Goal: Task Accomplishment & Management: Manage account settings

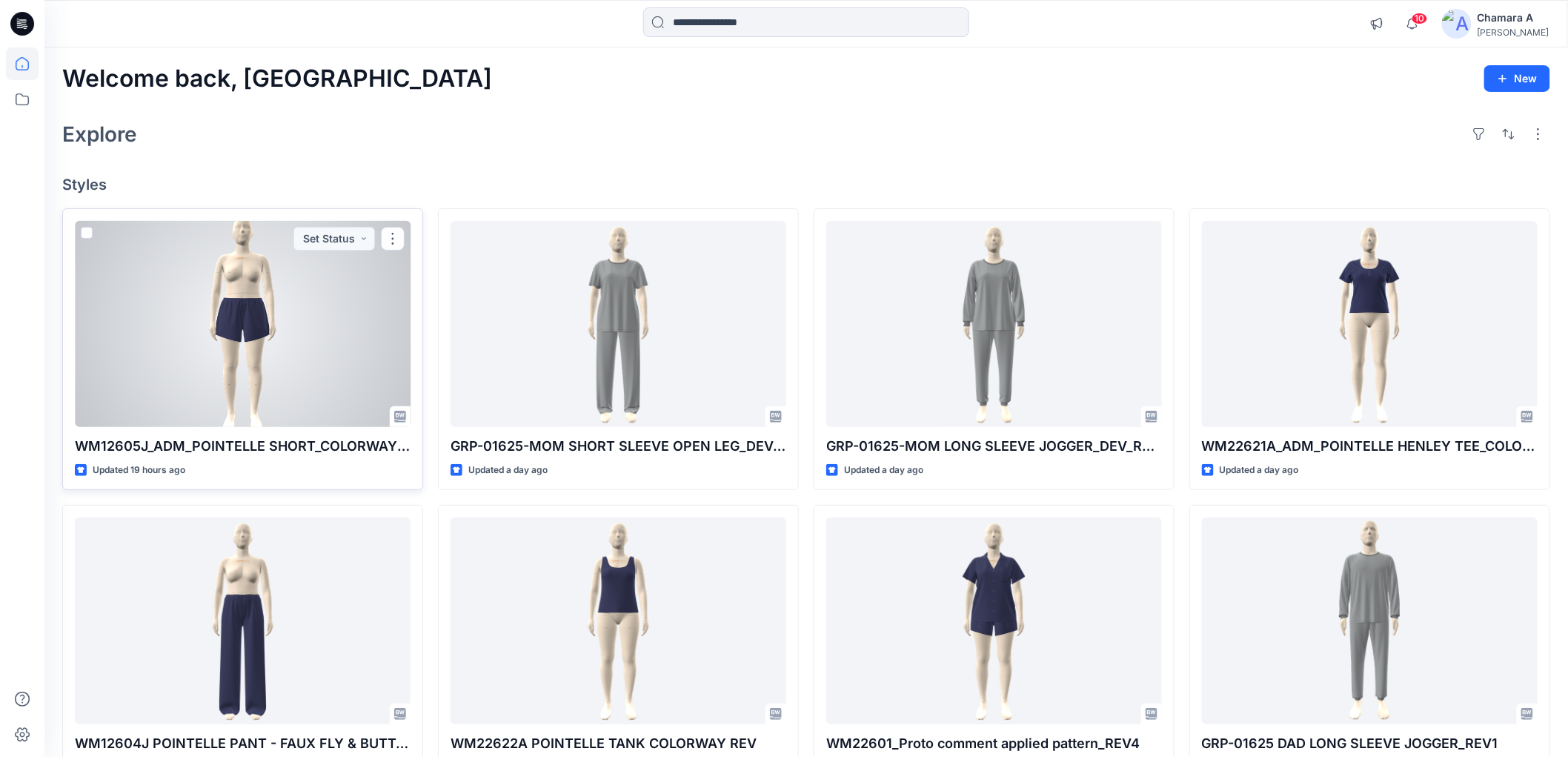
click at [147, 298] on div at bounding box center [243, 324] width 335 height 206
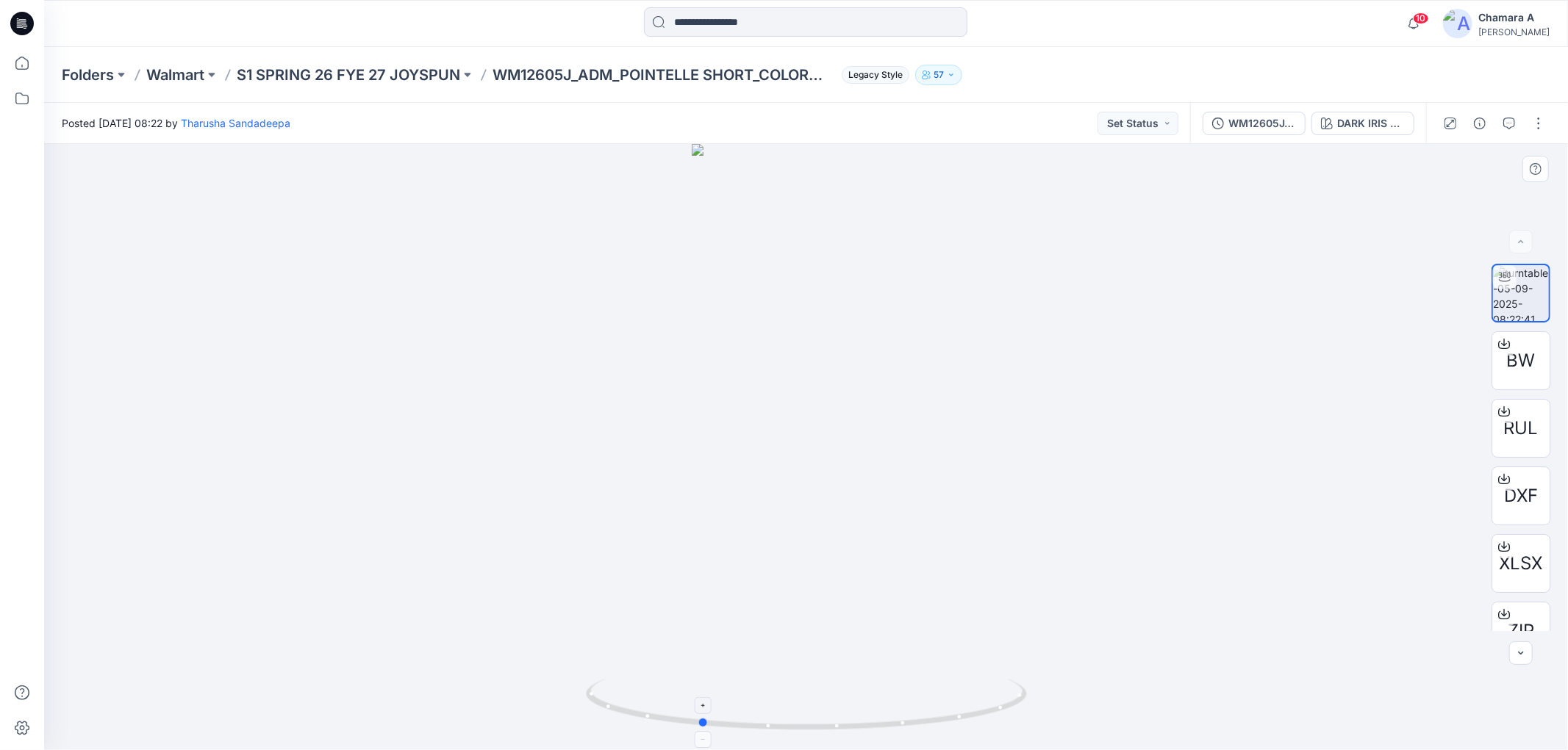
drag, startPoint x: 952, startPoint y: 713, endPoint x: 845, endPoint y: 681, distance: 111.7
click at [845, 681] on icon at bounding box center [808, 706] width 444 height 55
drag, startPoint x: 978, startPoint y: 732, endPoint x: 713, endPoint y: 725, distance: 265.1
click at [713, 725] on icon at bounding box center [808, 706] width 444 height 55
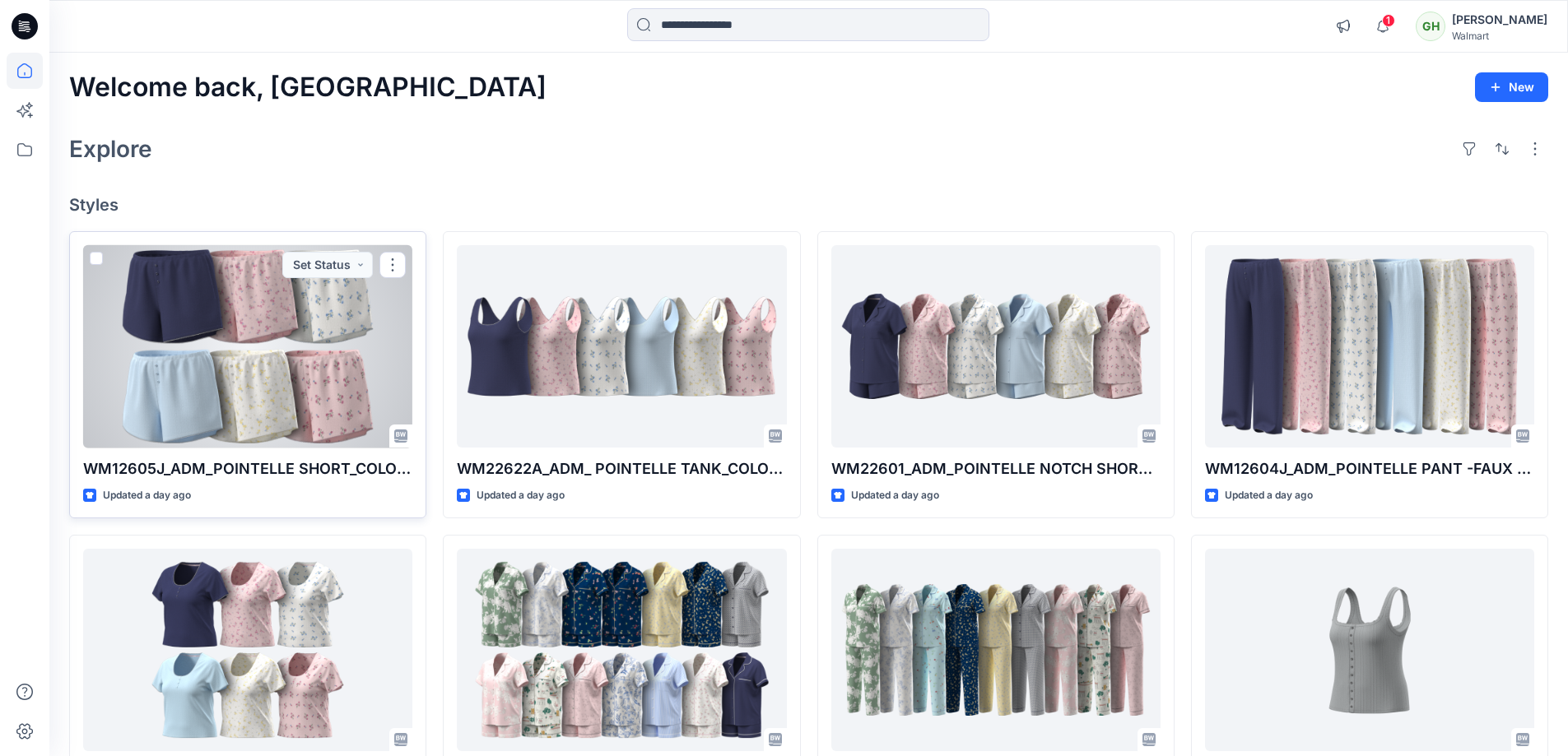
click at [296, 331] on div at bounding box center [248, 347] width 330 height 203
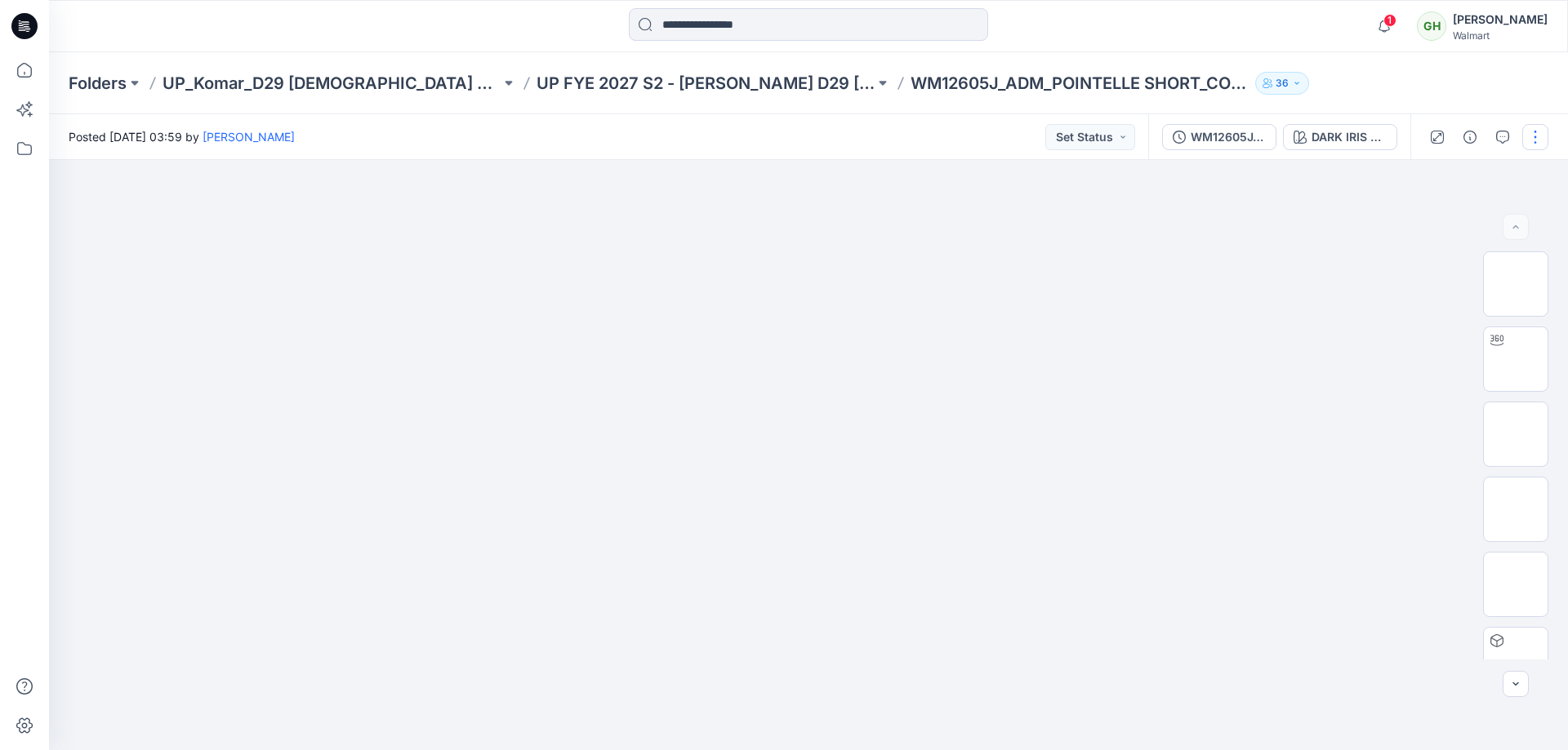
click at [1531, 139] on button "button" at bounding box center [1536, 137] width 26 height 26
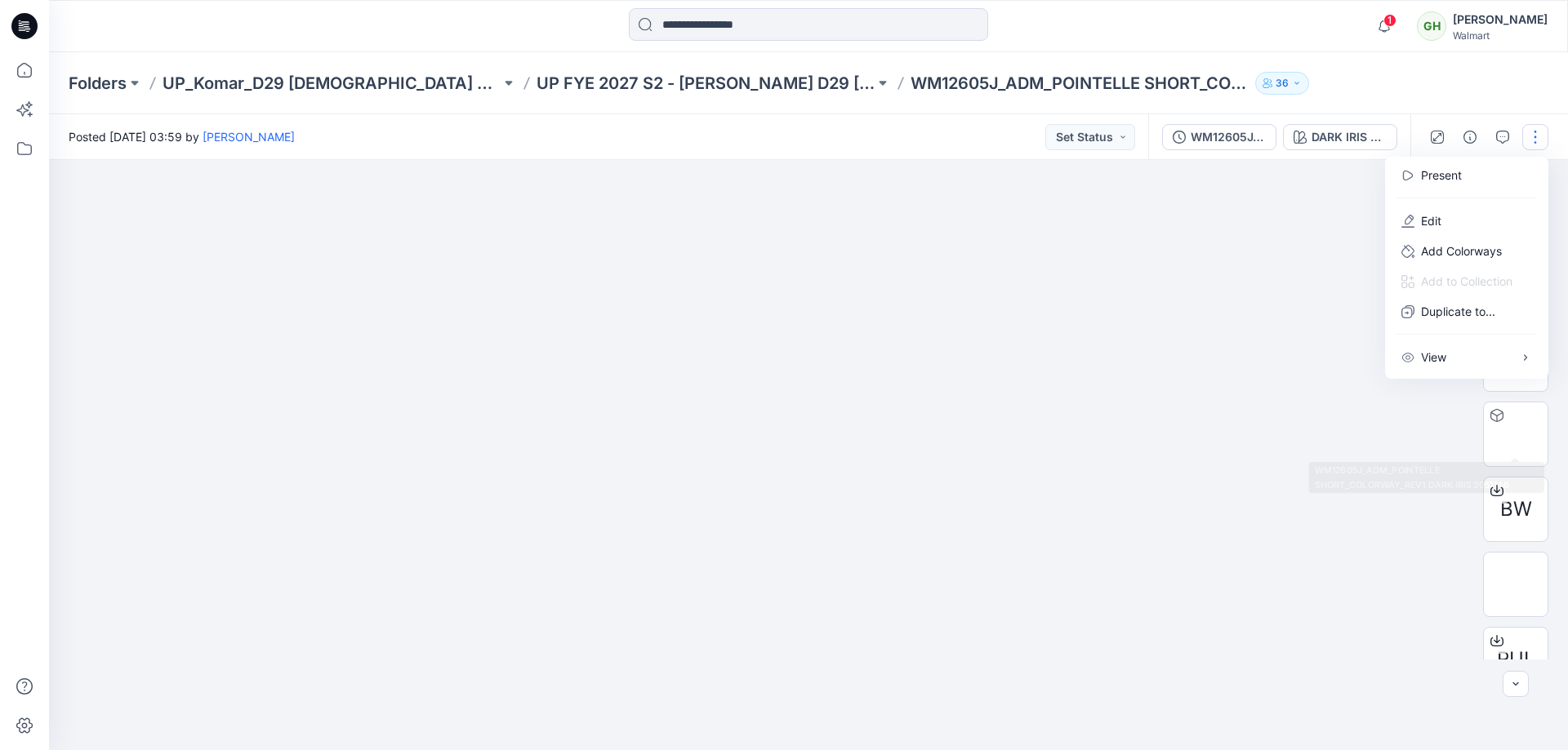
scroll to position [238, 0]
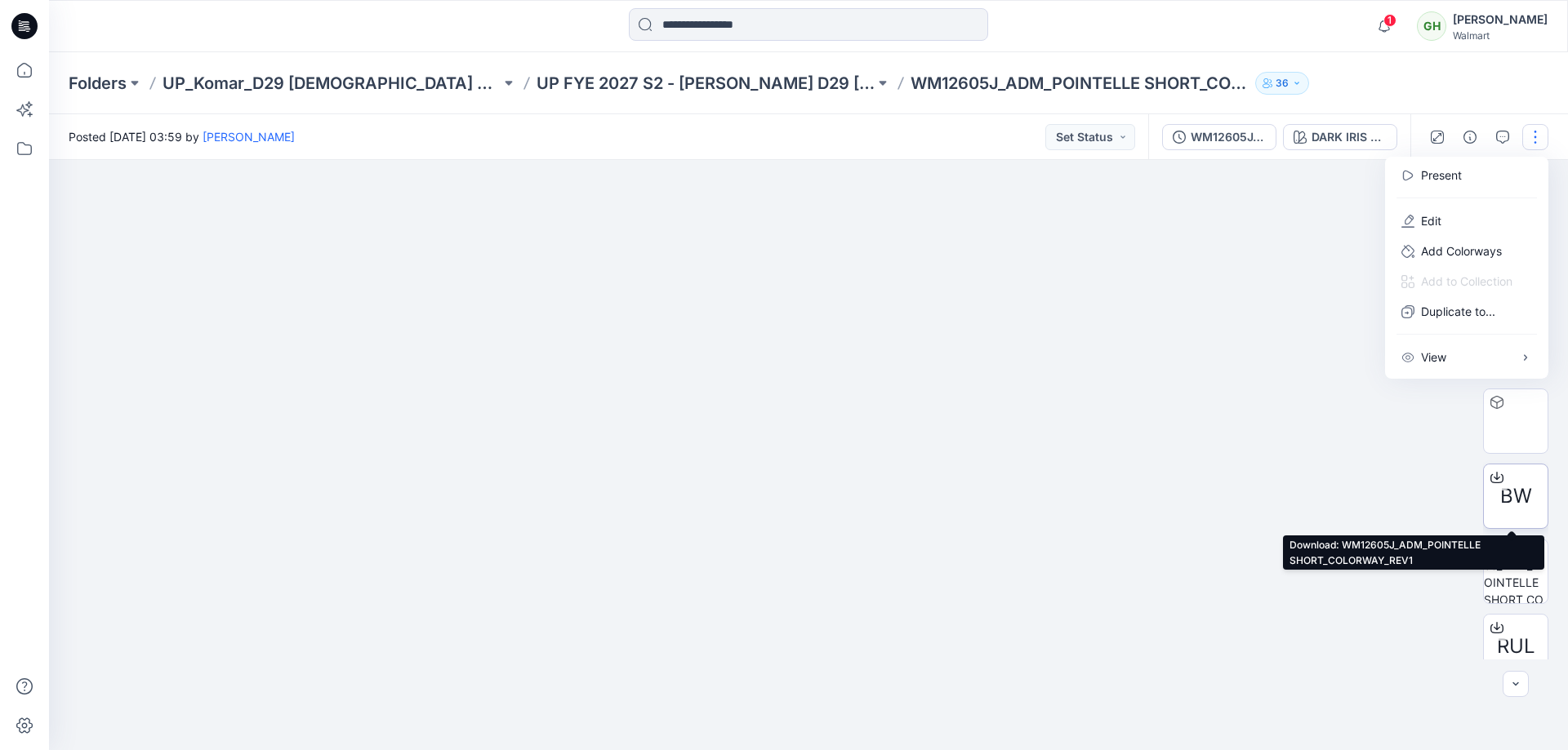
click at [1513, 502] on span "BW" at bounding box center [1516, 496] width 32 height 30
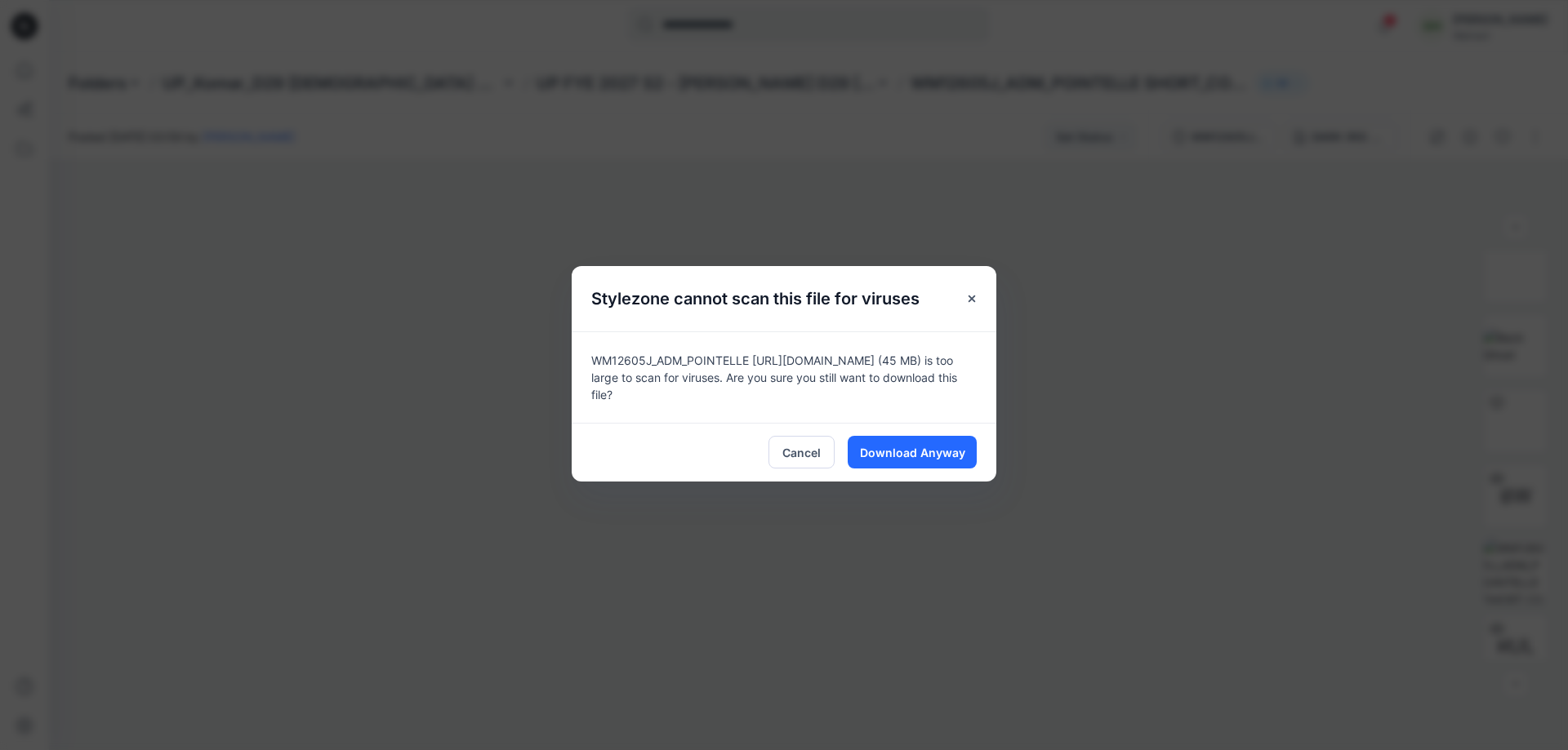
click at [945, 475] on div "Cancel Download Anyway" at bounding box center [784, 452] width 425 height 59
click at [940, 444] on span "Download Anyway" at bounding box center [913, 453] width 106 height 17
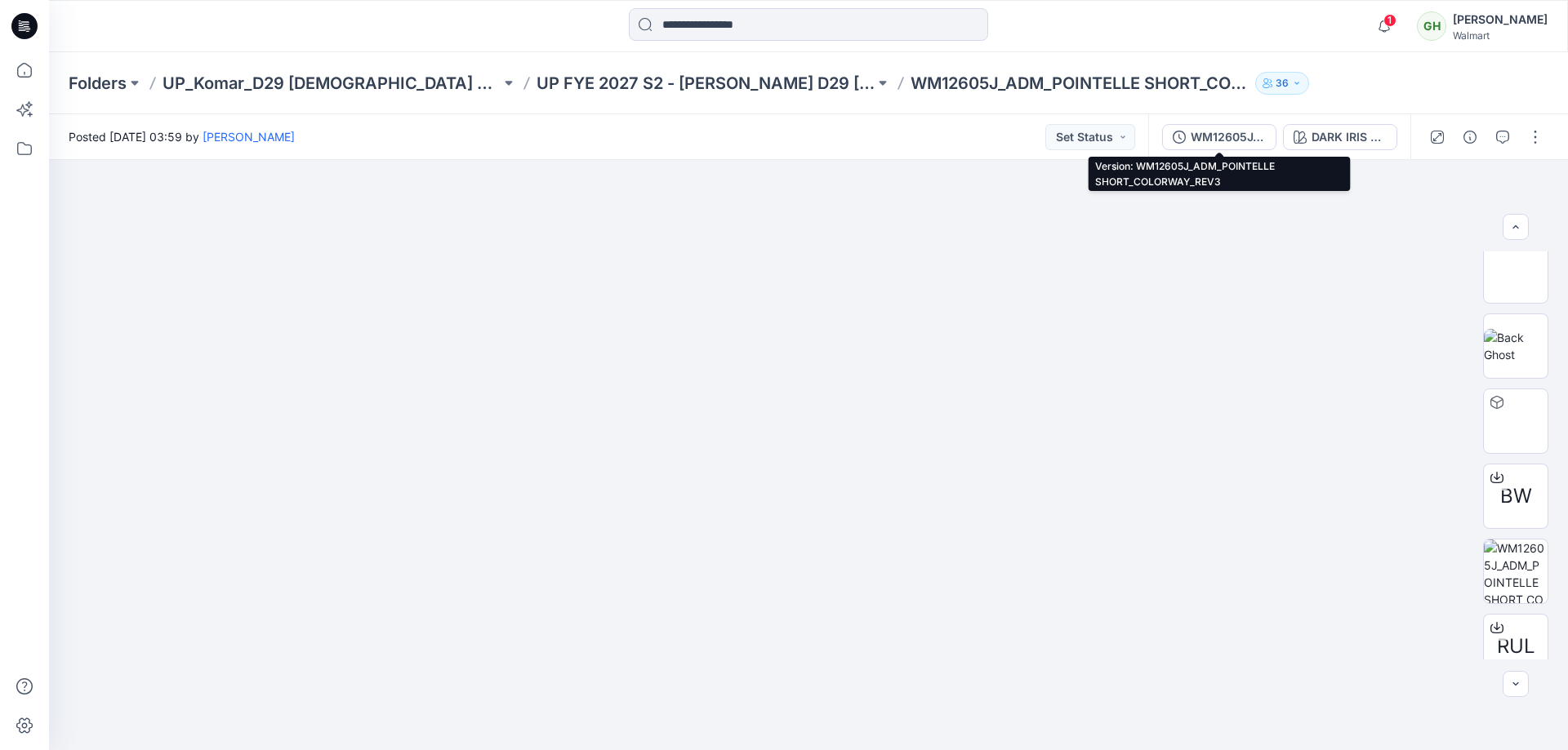
click at [1252, 129] on div "WM12605J_ADM_POINTELLE SHORT_COLORWAY_REV3" at bounding box center [1228, 137] width 75 height 18
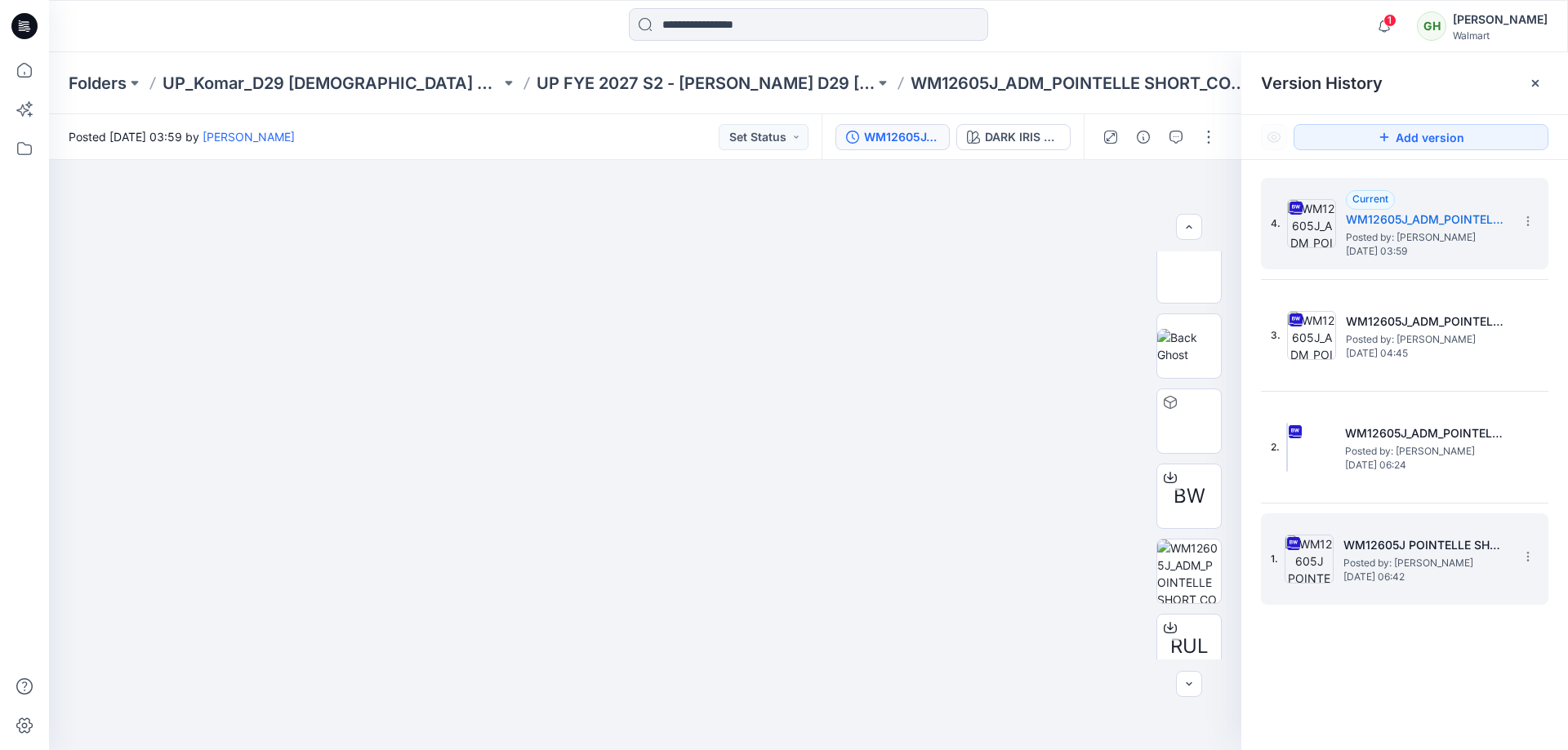
click at [1403, 585] on div "1. WM12605J POINTELLE SHORT_COLORWAY_REV1 Posted by: Gayan Hettiarachchi Thursd…" at bounding box center [1393, 559] width 245 height 78
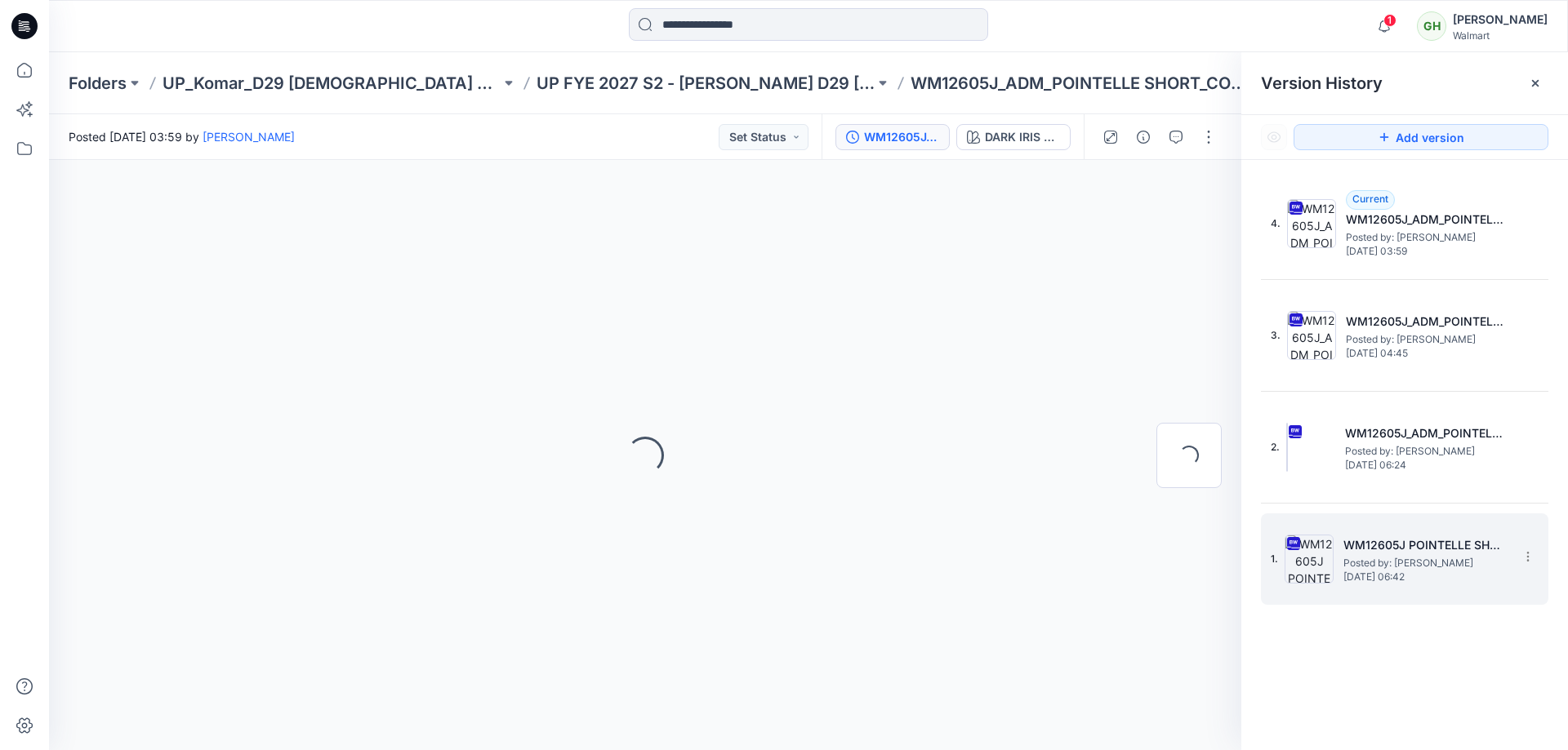
scroll to position [0, 0]
click at [1533, 565] on section at bounding box center [1527, 556] width 26 height 26
click at [1434, 658] on span "Rename Version" at bounding box center [1420, 654] width 85 height 20
click at [1503, 552] on input "**********" at bounding box center [1447, 554] width 180 height 26
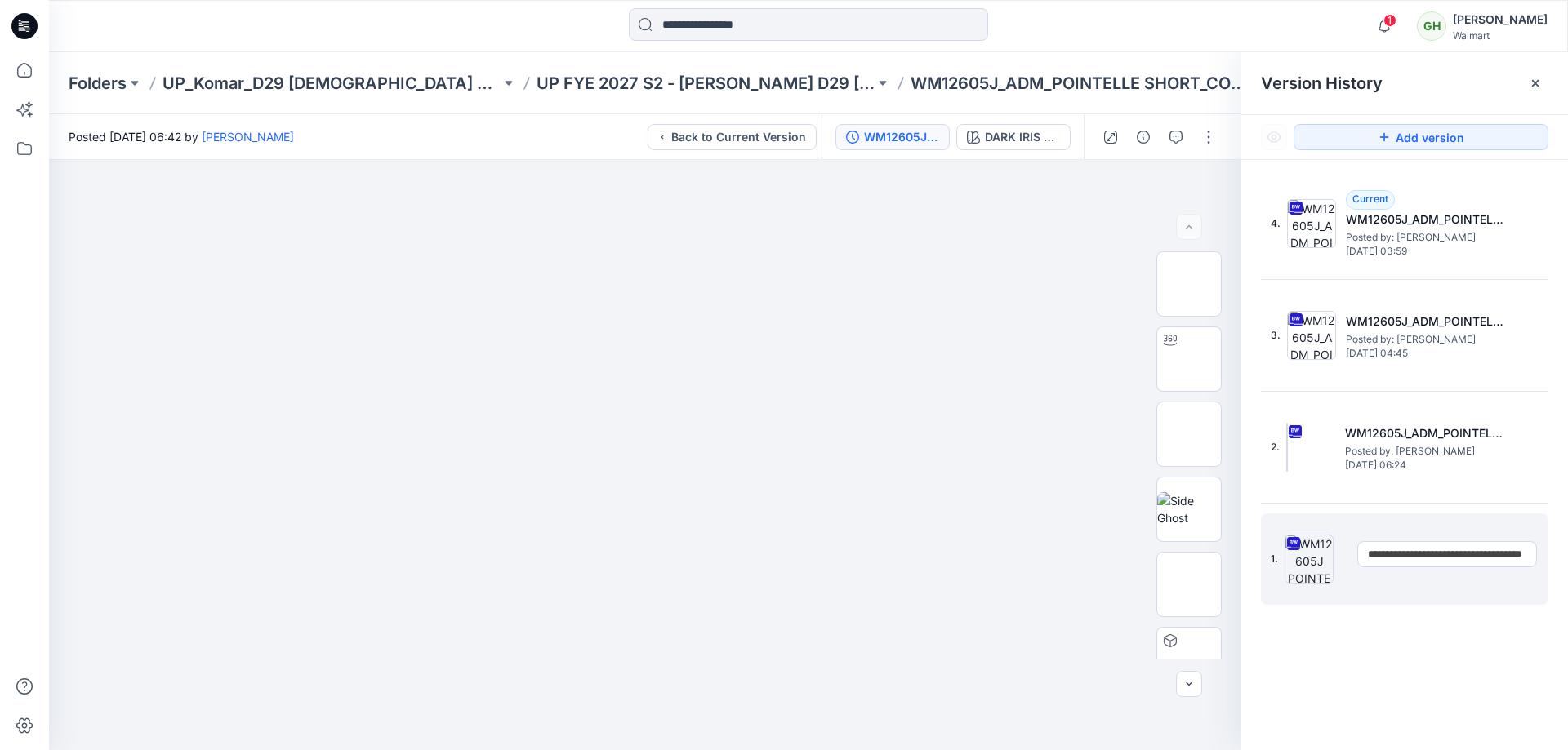
drag, startPoint x: 1500, startPoint y: 555, endPoint x: 1567, endPoint y: 538, distance: 69.1
click at [1567, 538] on div "**********" at bounding box center [1405, 467] width 327 height 614
type input "**********"
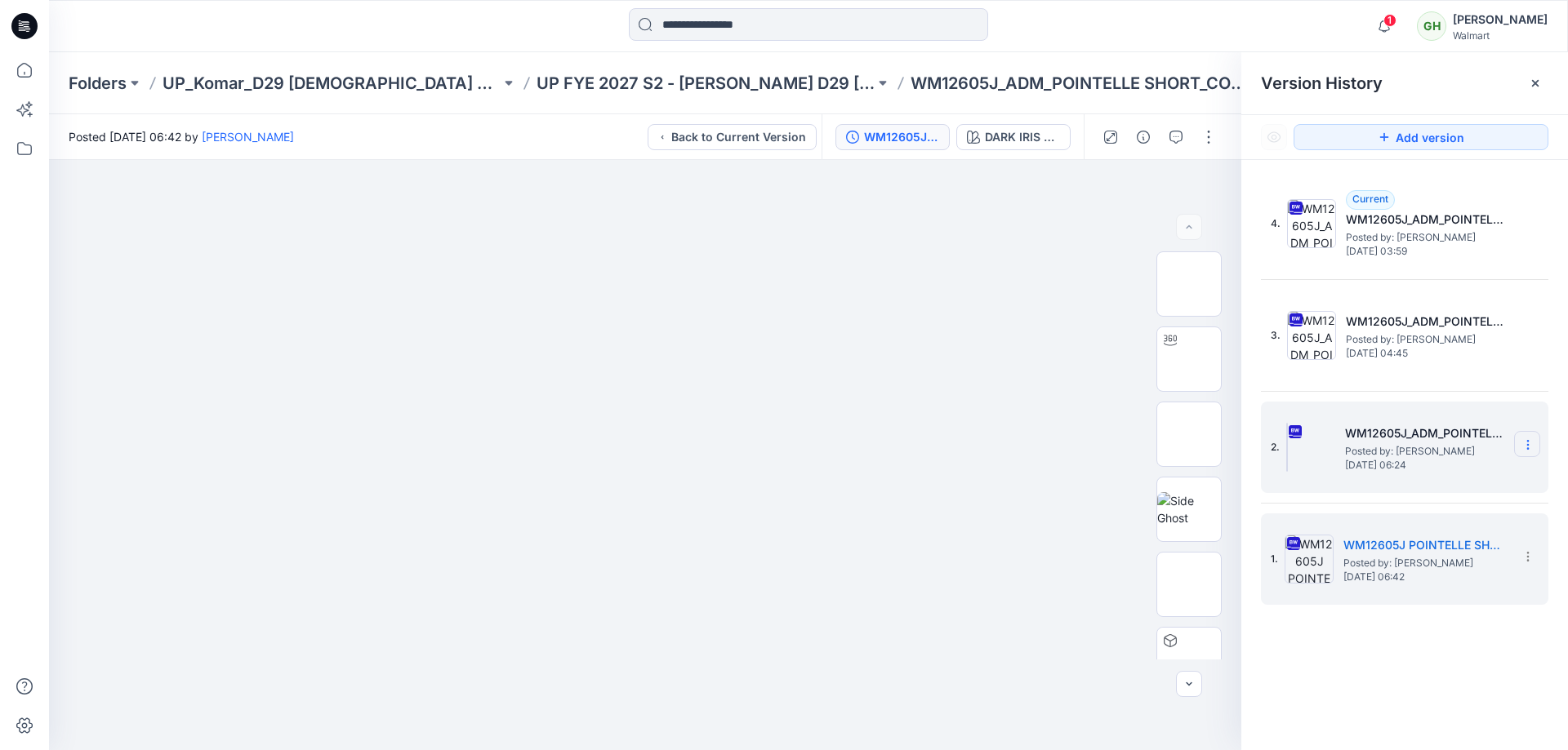
click at [1535, 438] on section at bounding box center [1527, 444] width 26 height 26
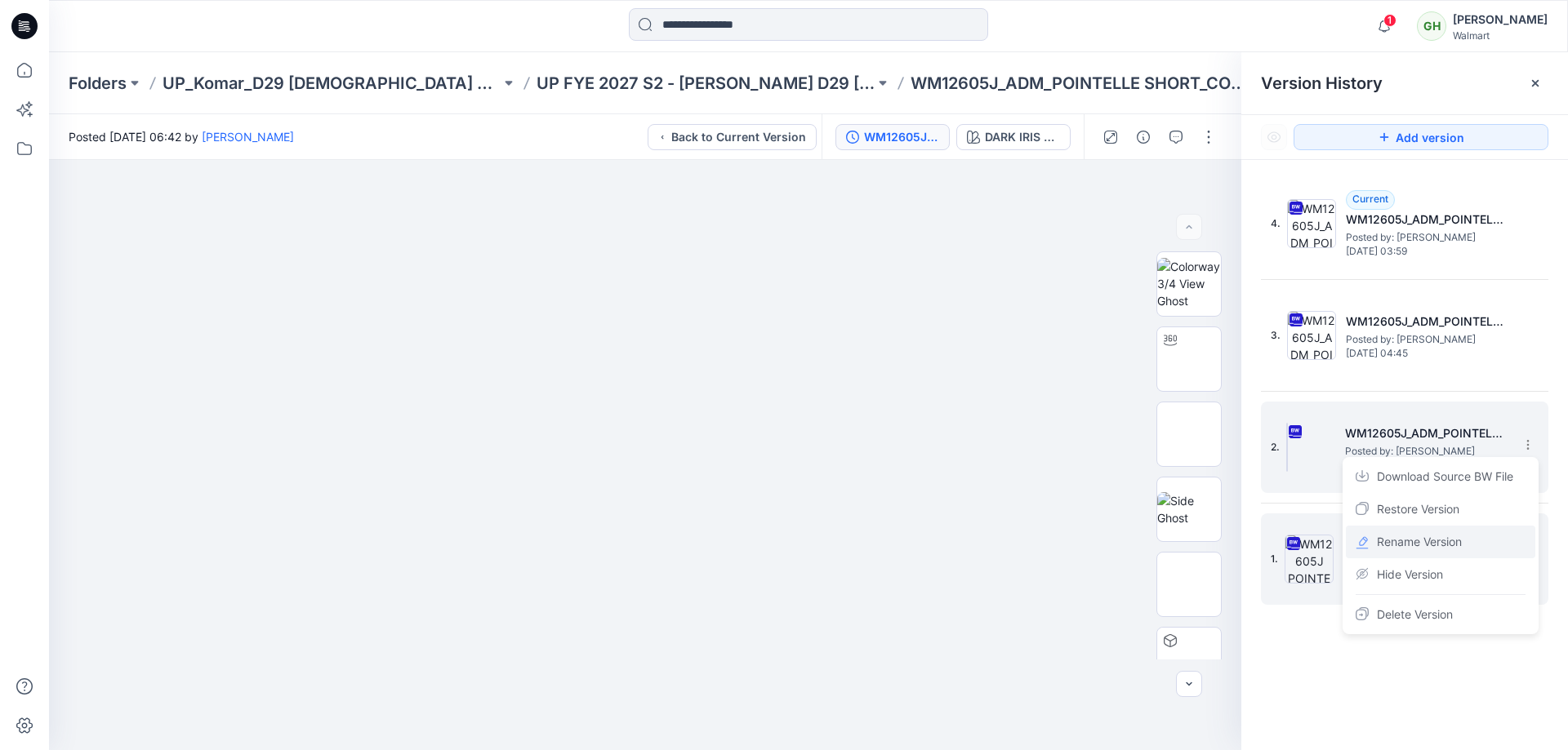
click at [1431, 530] on div "Rename Version" at bounding box center [1440, 542] width 189 height 32
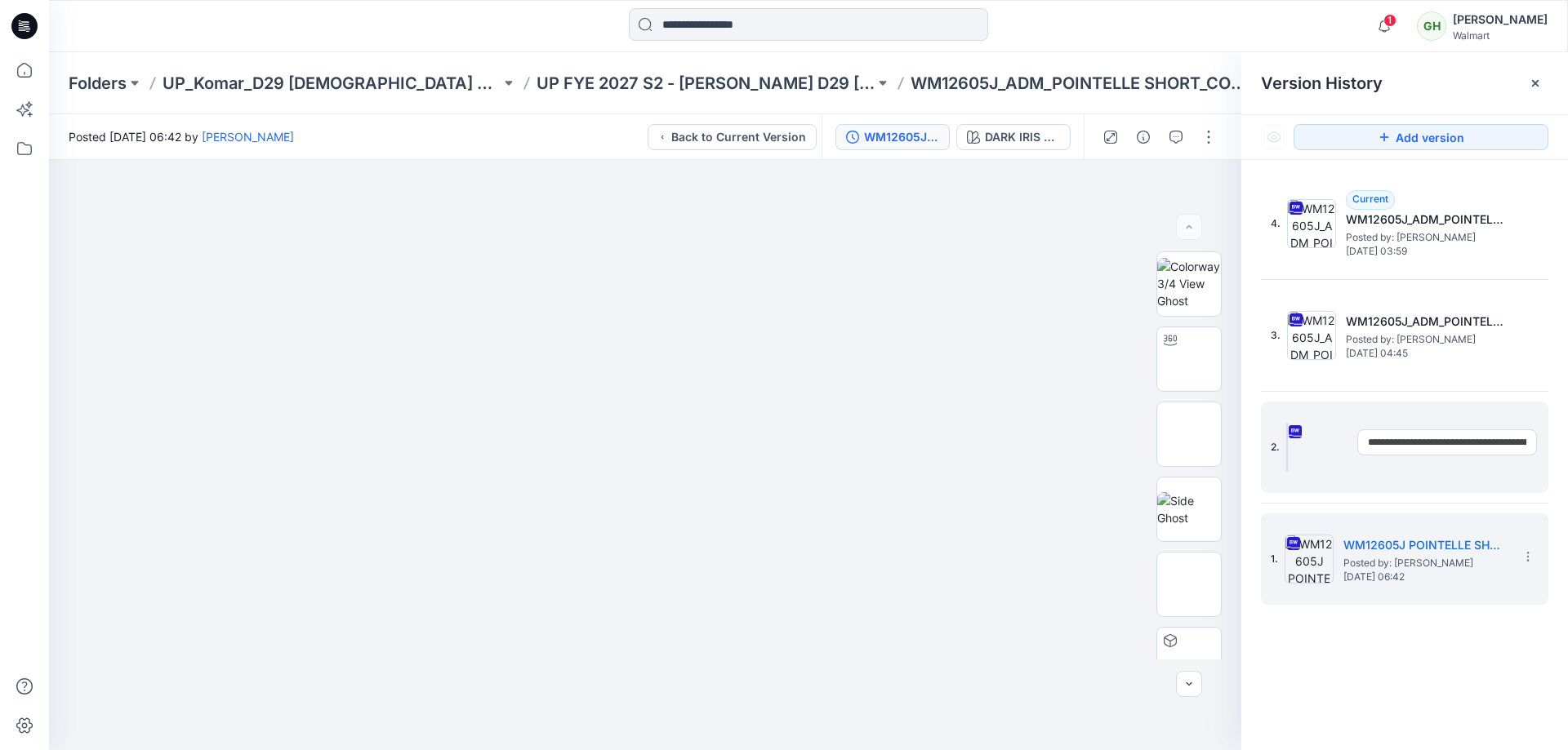
scroll to position [0, 100]
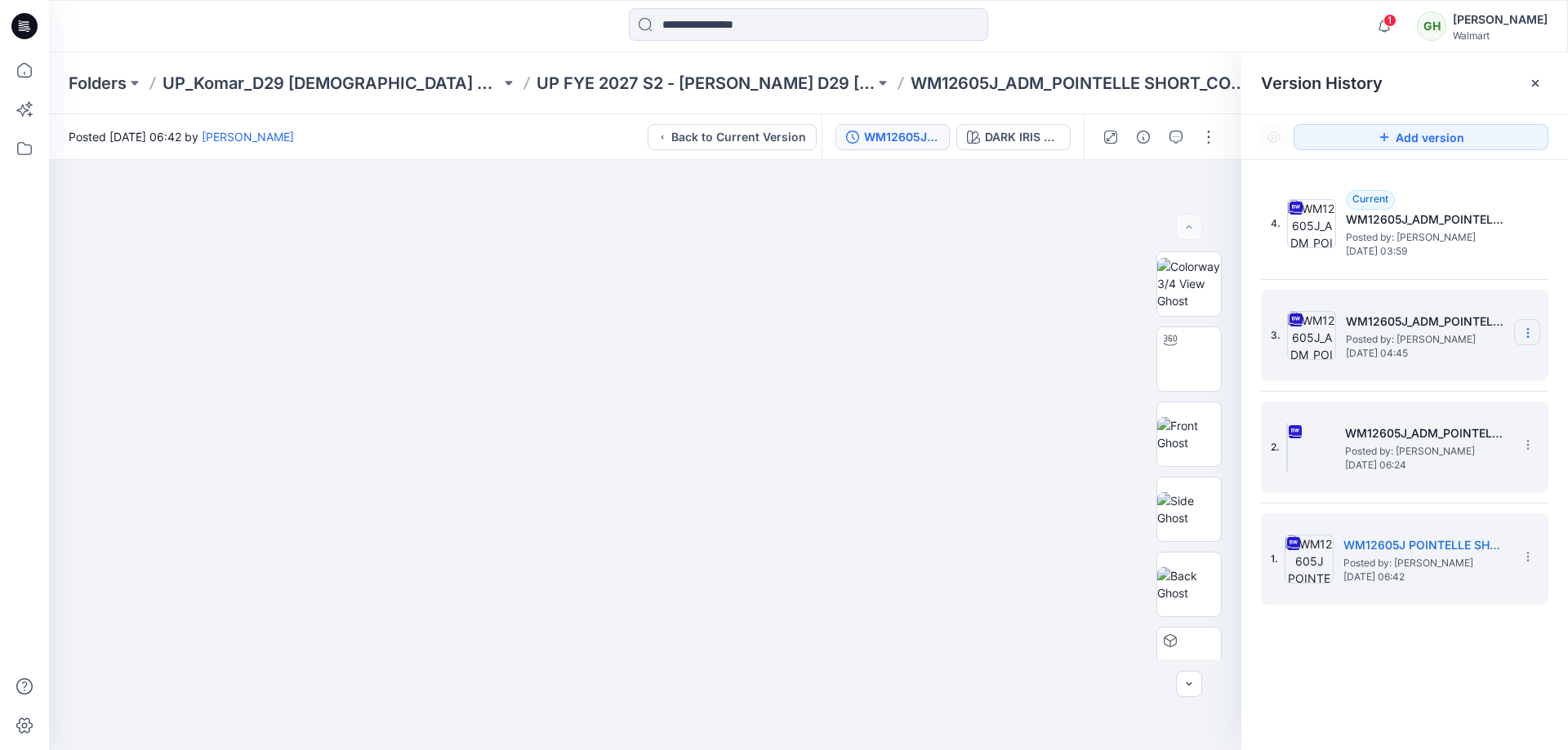
click at [1529, 327] on icon at bounding box center [1528, 333] width 13 height 13
click at [1467, 426] on div "Rename Version" at bounding box center [1440, 430] width 189 height 32
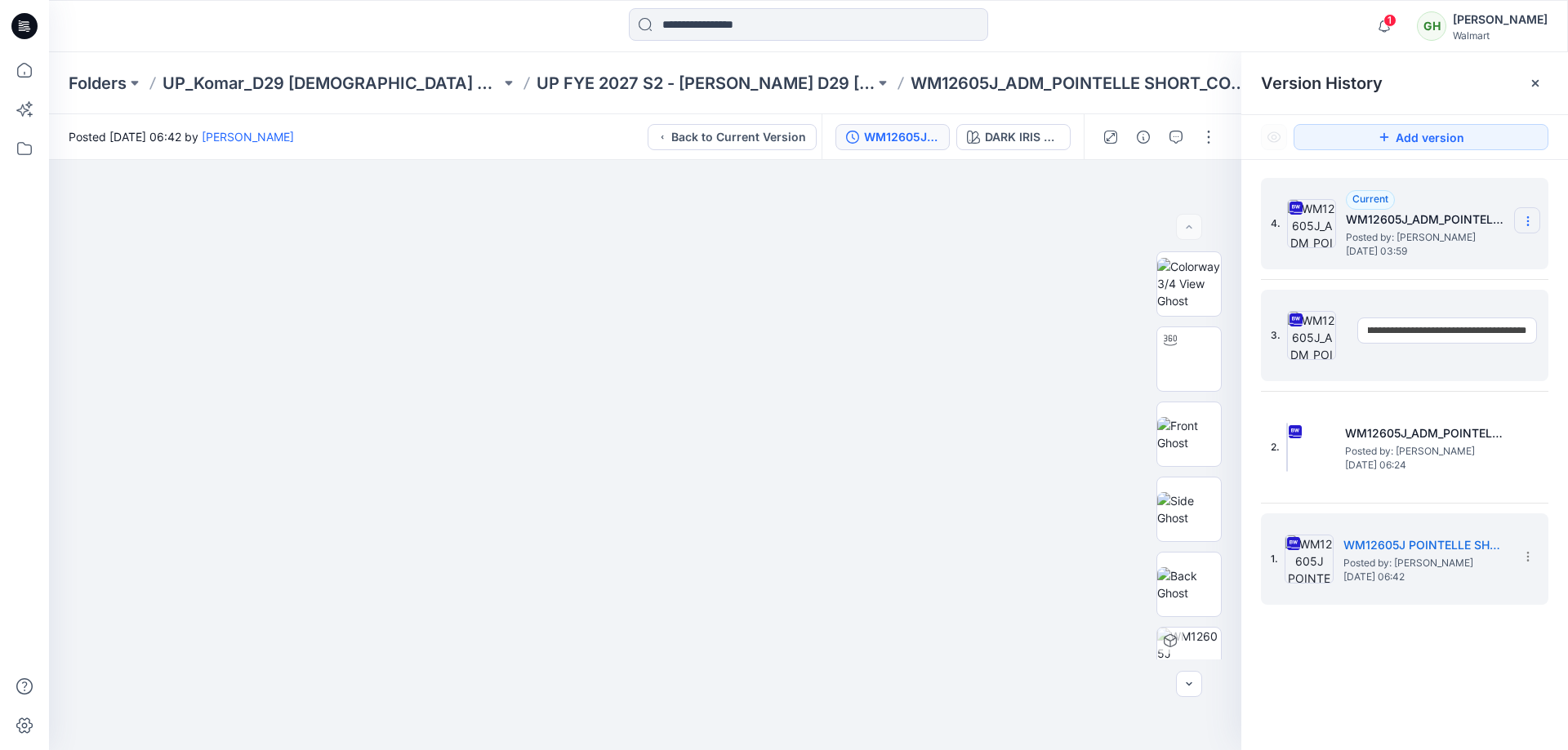
click at [1524, 213] on section at bounding box center [1527, 220] width 26 height 26
click at [1444, 317] on span "Rename Version" at bounding box center [1420, 318] width 85 height 20
